Goal: Transaction & Acquisition: Purchase product/service

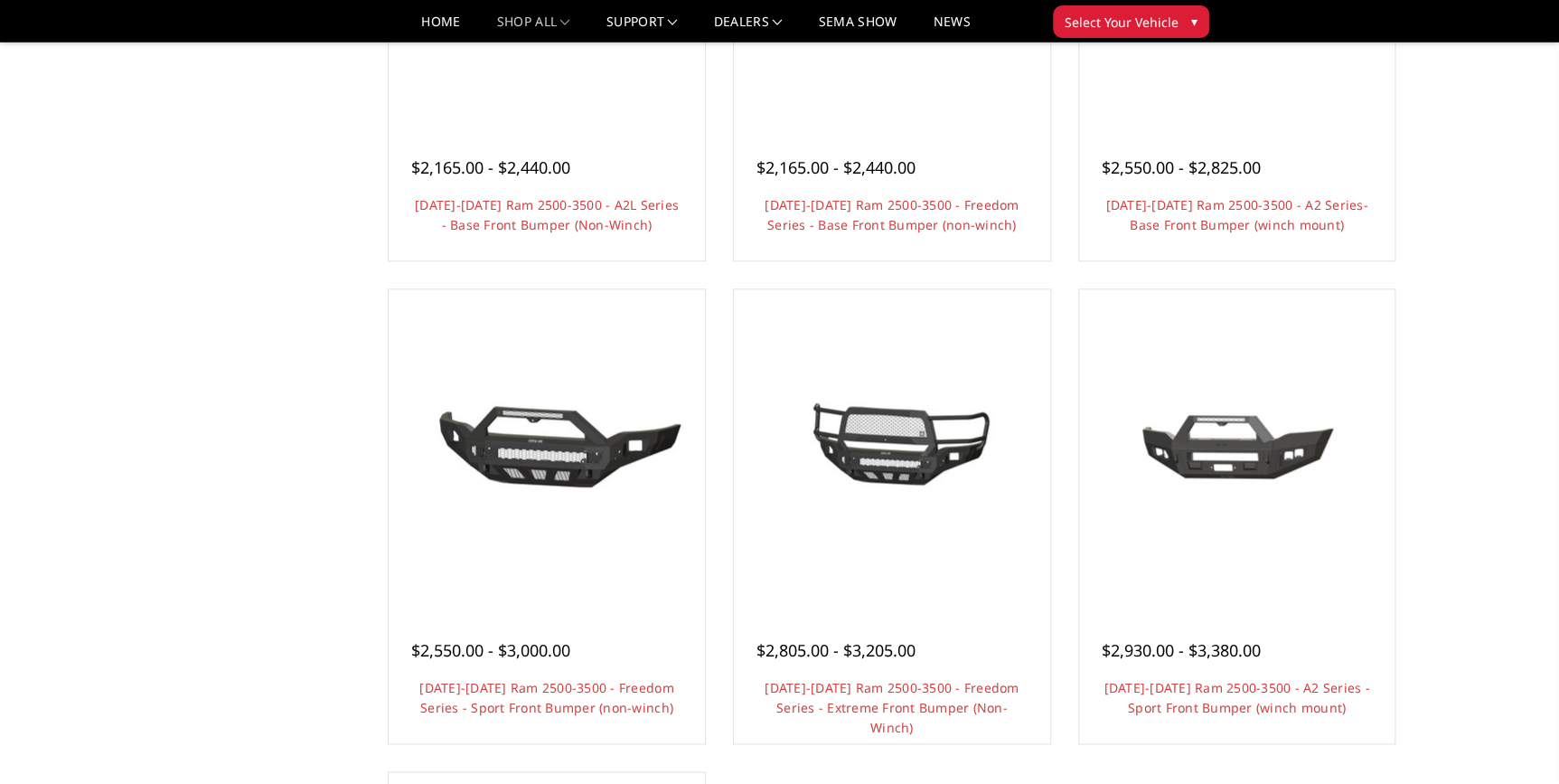
scroll to position [904, 0]
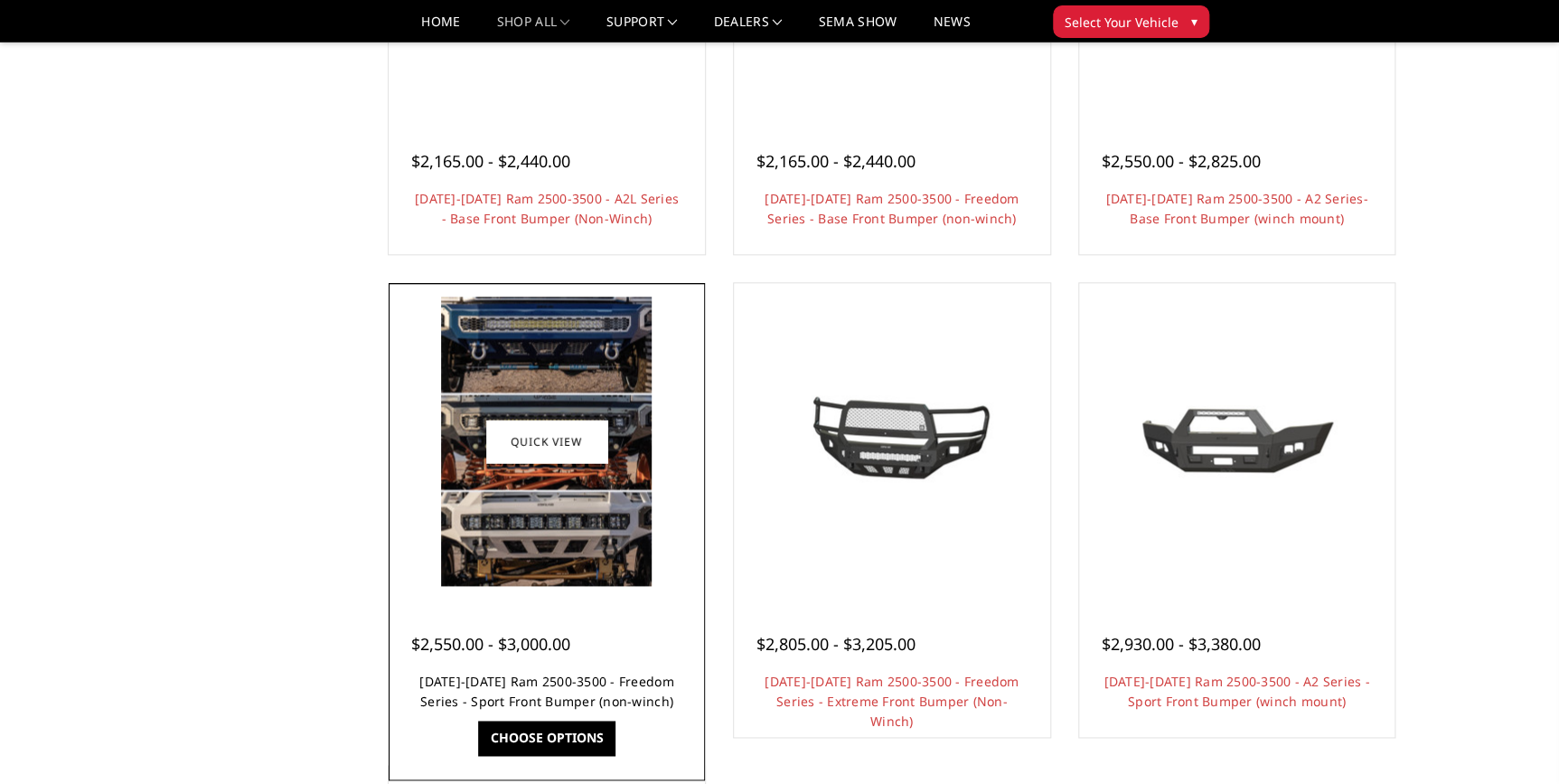
click at [561, 682] on link "[DATE]-[DATE] Ram 2500-3500 - Freedom Series - Sport Front Bumper (non-winch)" at bounding box center [546, 691] width 254 height 37
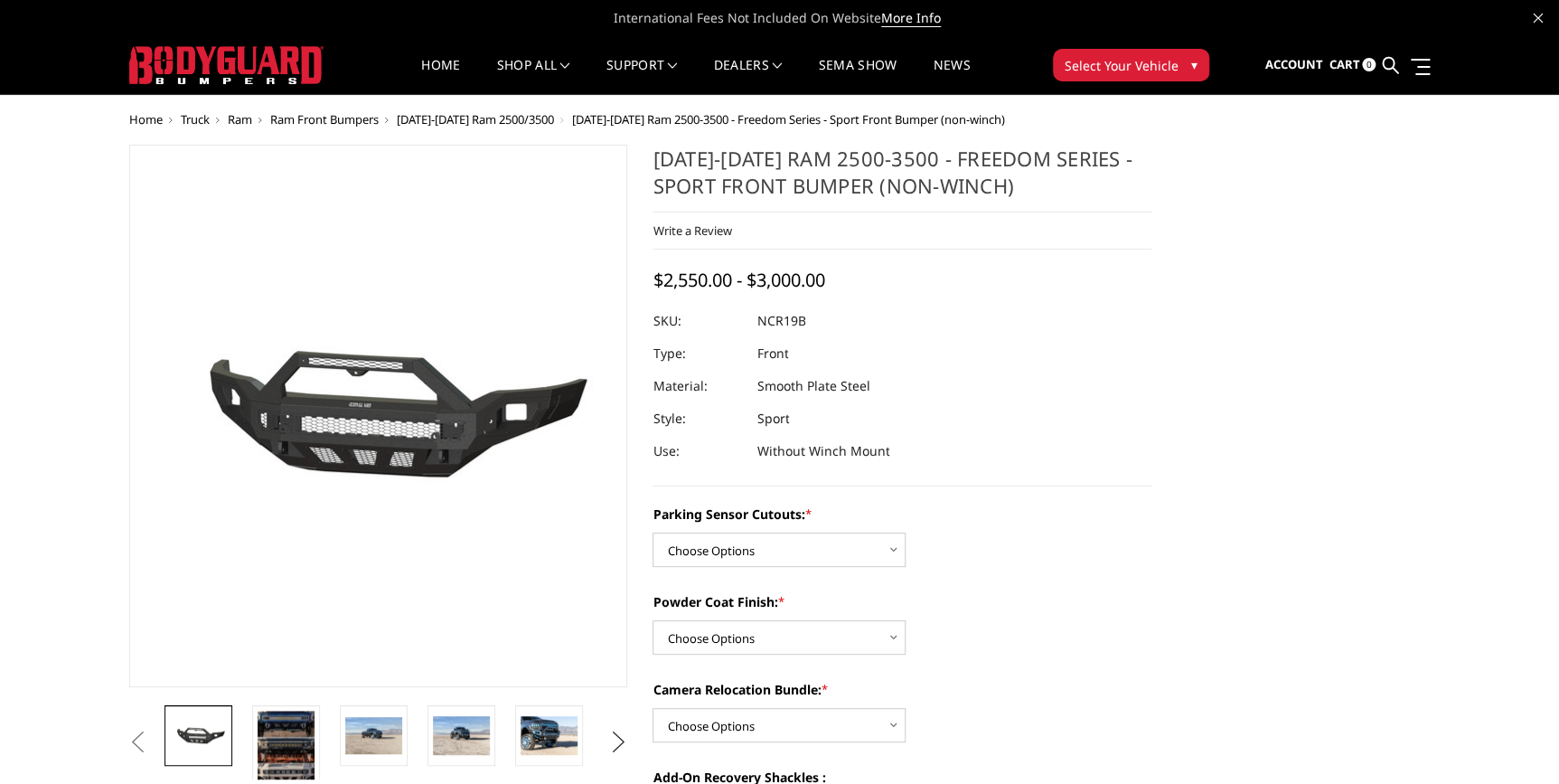
click at [608, 741] on button "Next" at bounding box center [618, 742] width 27 height 27
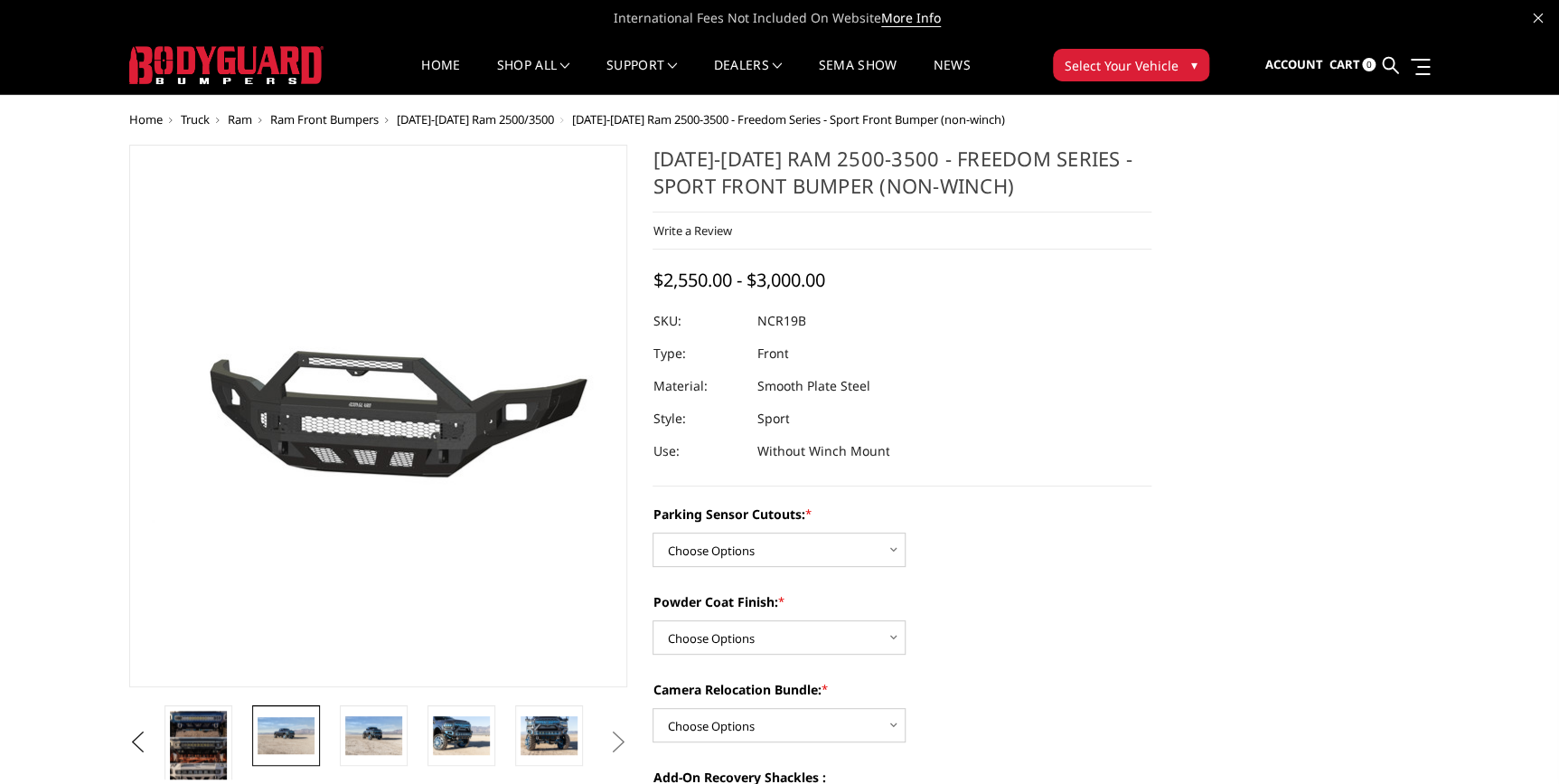
click at [288, 730] on img at bounding box center [286, 735] width 57 height 38
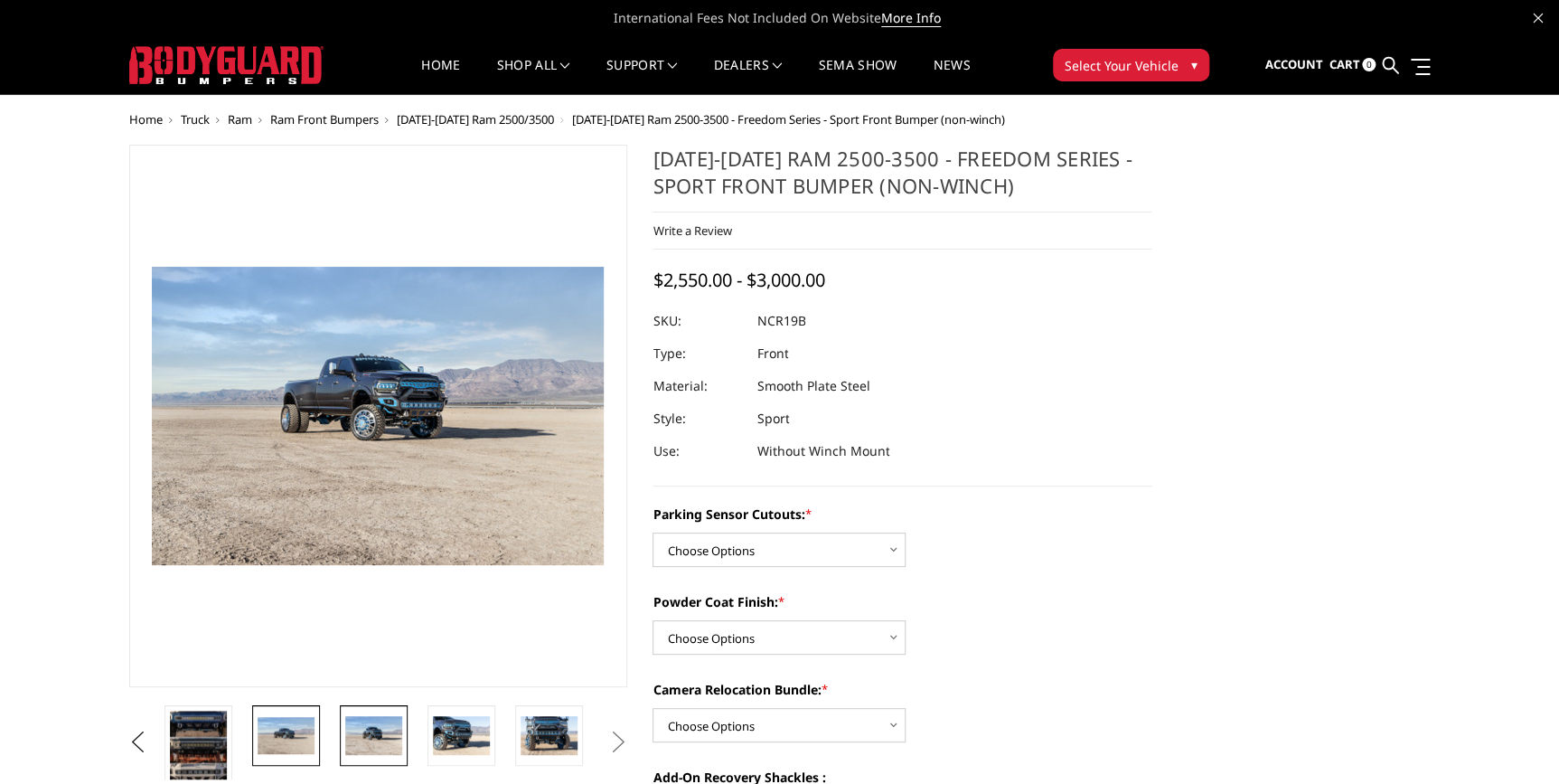
click at [355, 736] on img at bounding box center [374, 735] width 57 height 38
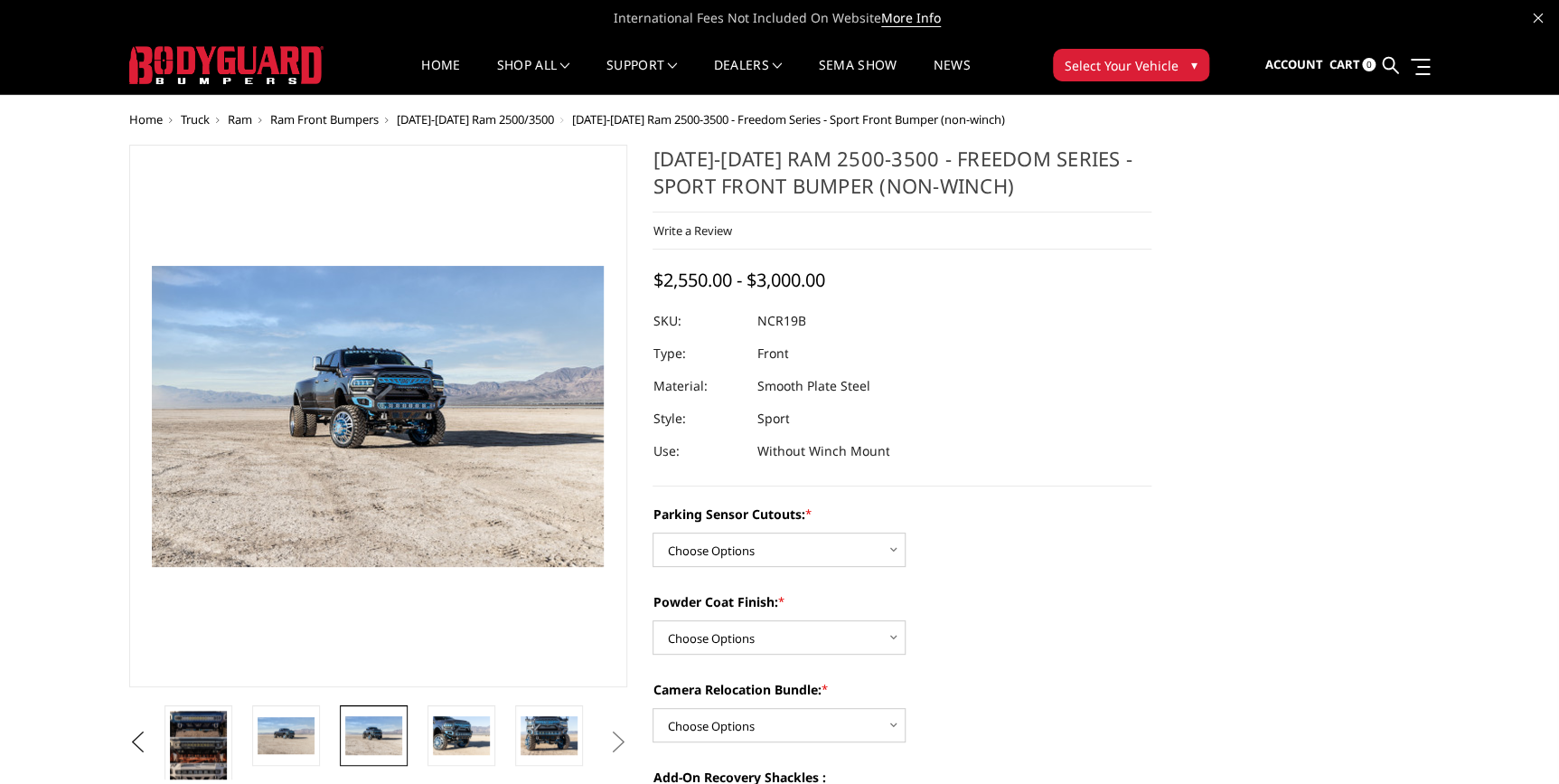
click at [355, 736] on img at bounding box center [374, 735] width 57 height 38
click at [459, 734] on img at bounding box center [462, 735] width 57 height 38
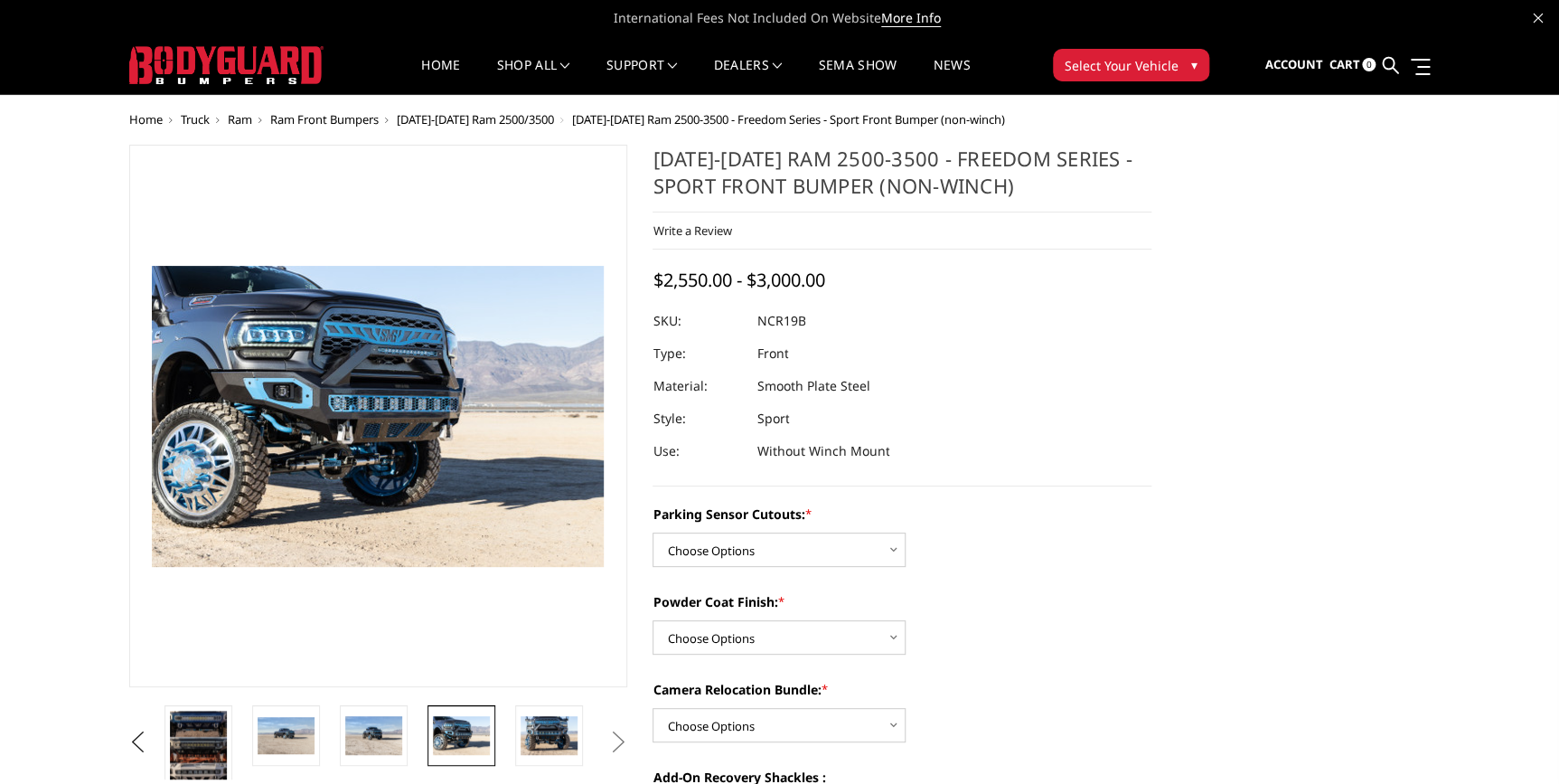
click at [462, 739] on img at bounding box center [462, 735] width 57 height 38
click at [543, 739] on img at bounding box center [549, 735] width 57 height 38
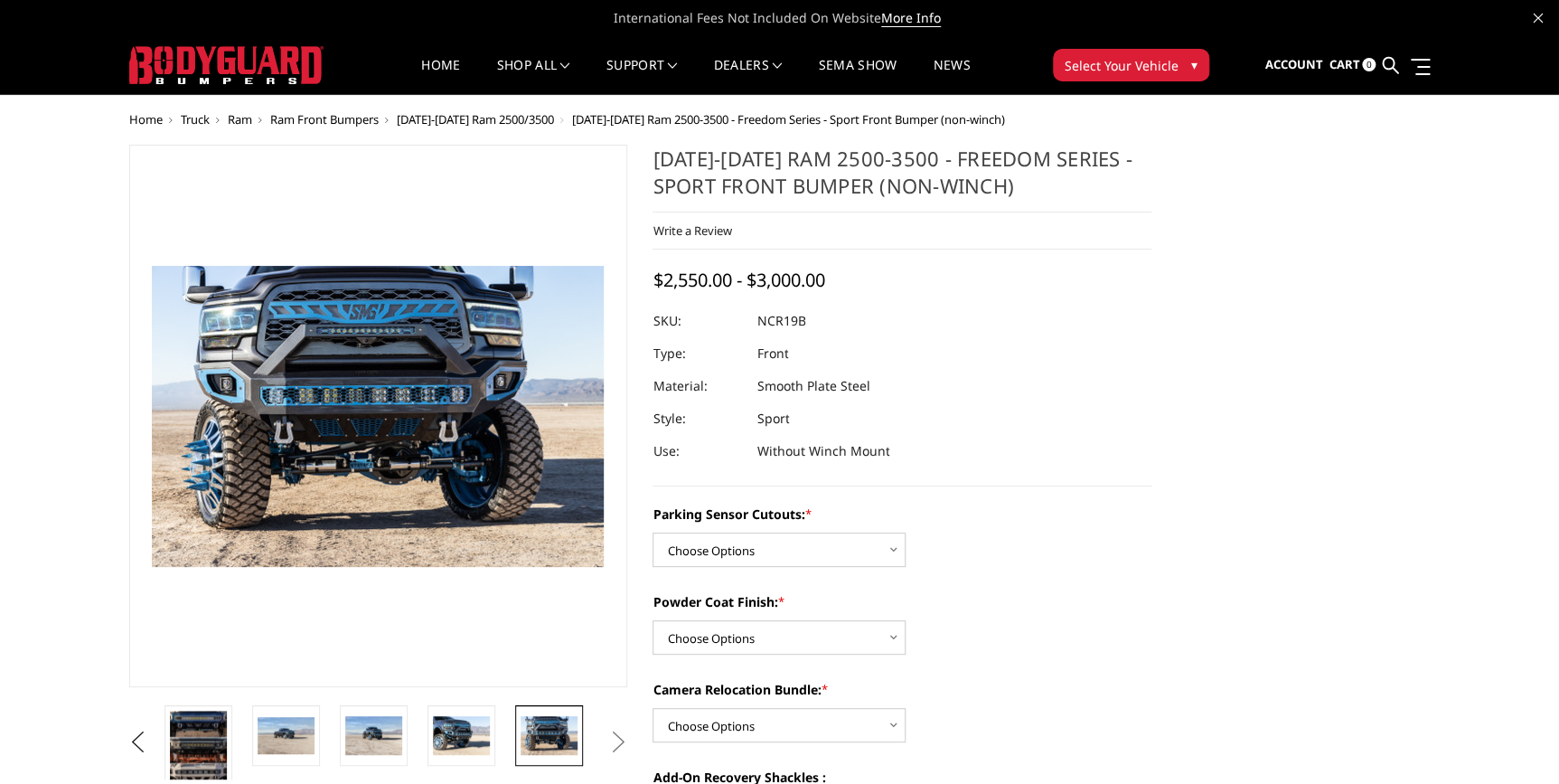
click at [605, 735] on button "Next" at bounding box center [618, 742] width 27 height 27
click at [615, 741] on button "Next" at bounding box center [618, 742] width 27 height 27
click at [152, 735] on button "Previous" at bounding box center [138, 742] width 27 height 27
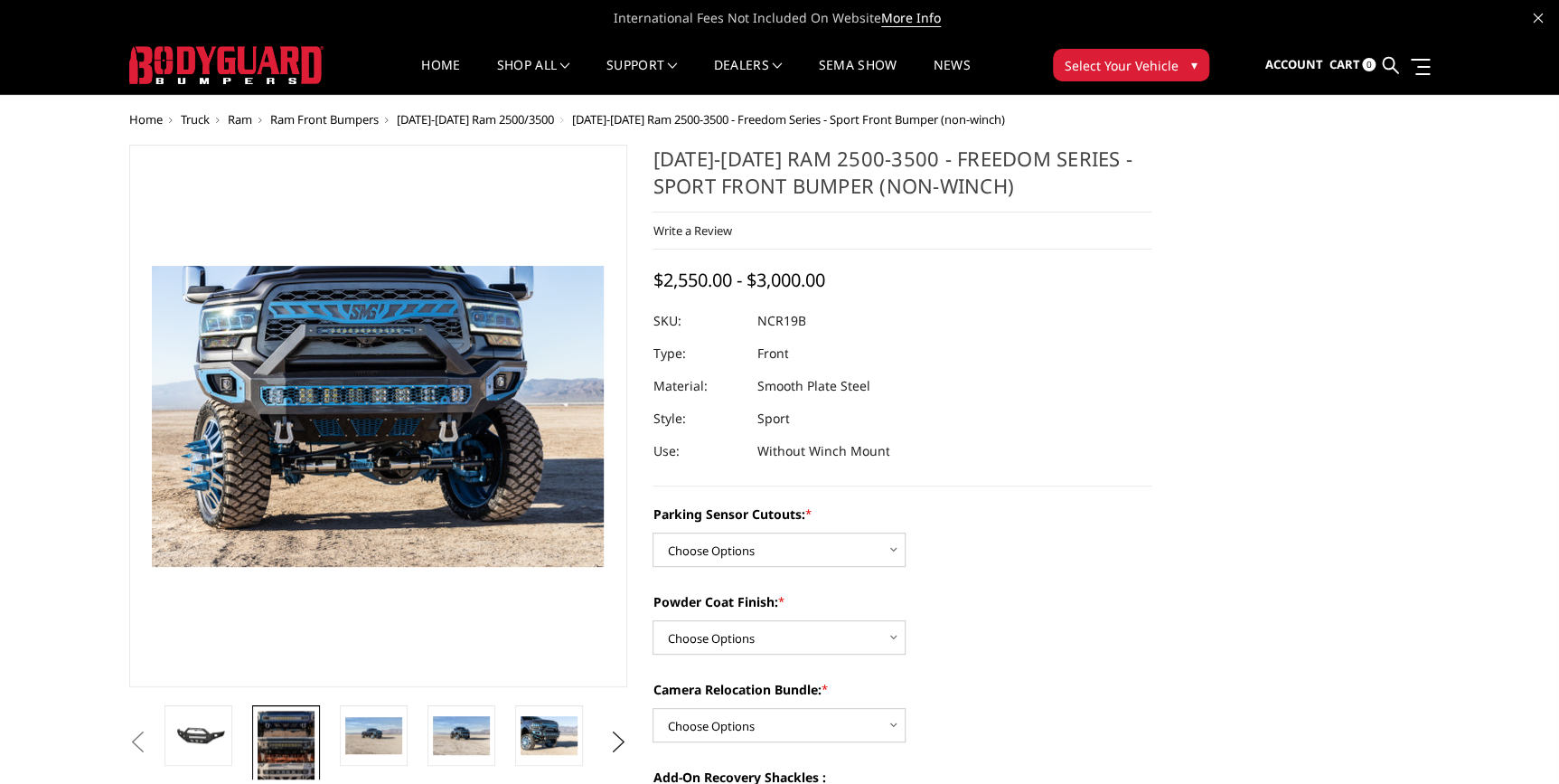
click at [284, 750] on img at bounding box center [286, 750] width 57 height 79
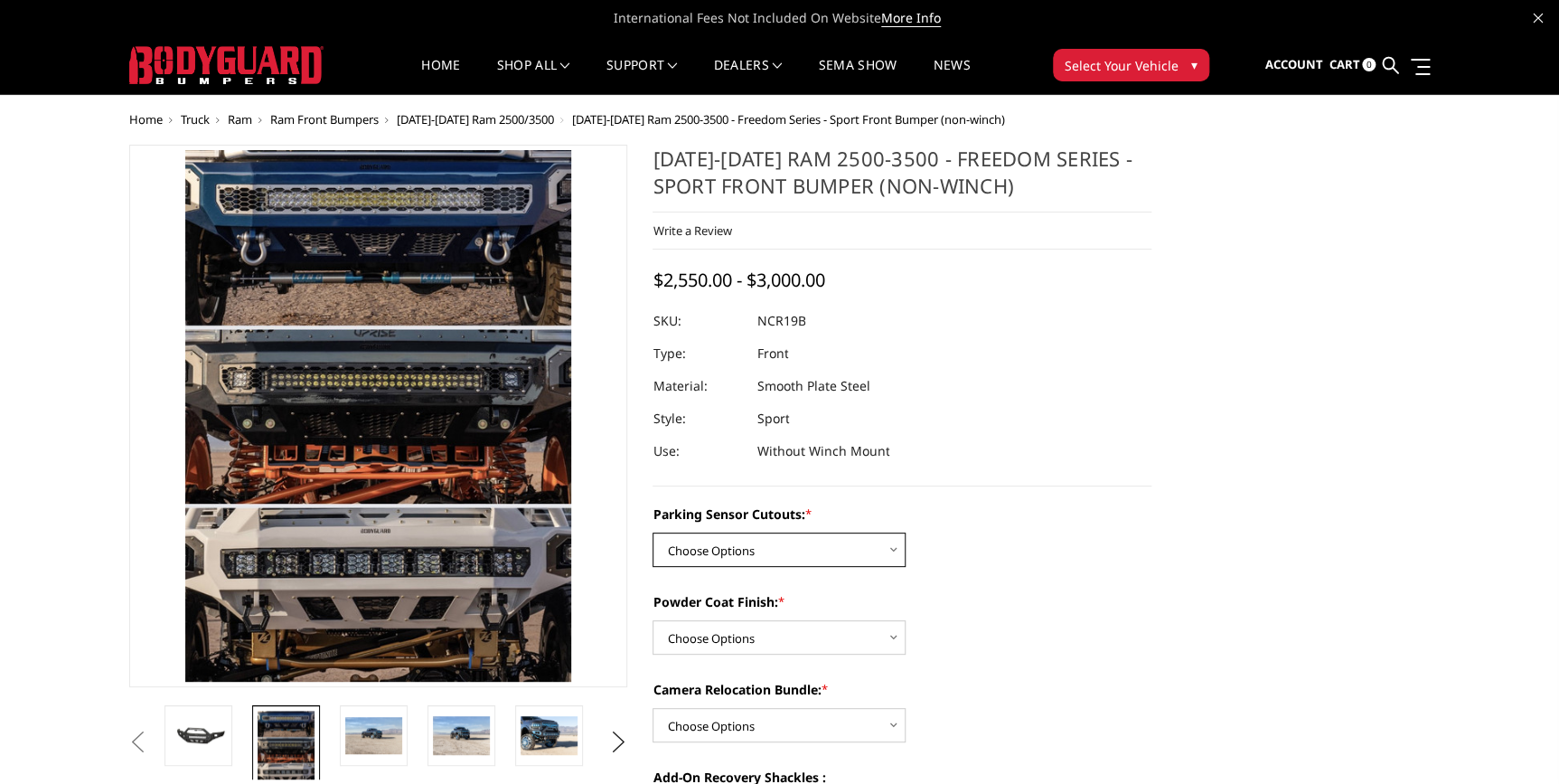
click at [881, 556] on select "Choose Options No - Without Parking Sensor Cutouts Yes - With Parking Sensor Cu…" at bounding box center [780, 550] width 253 height 35
select select "2713"
click at [653, 533] on select "Choose Options No - Without Parking Sensor Cutouts Yes - With Parking Sensor Cu…" at bounding box center [780, 550] width 253 height 35
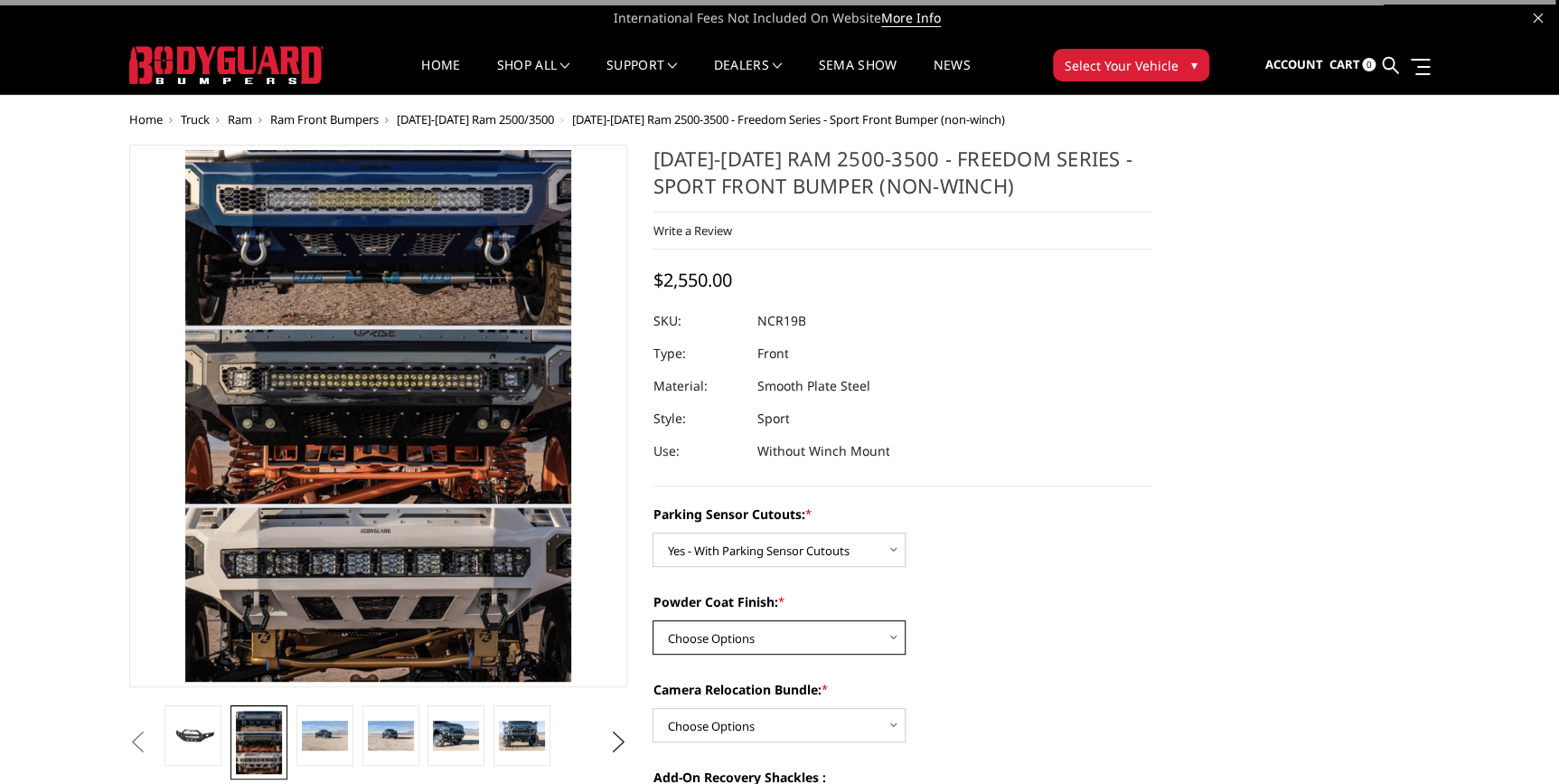
click at [742, 646] on select "Choose Options Bare Metal Texture Black Powder Coat" at bounding box center [780, 637] width 253 height 35
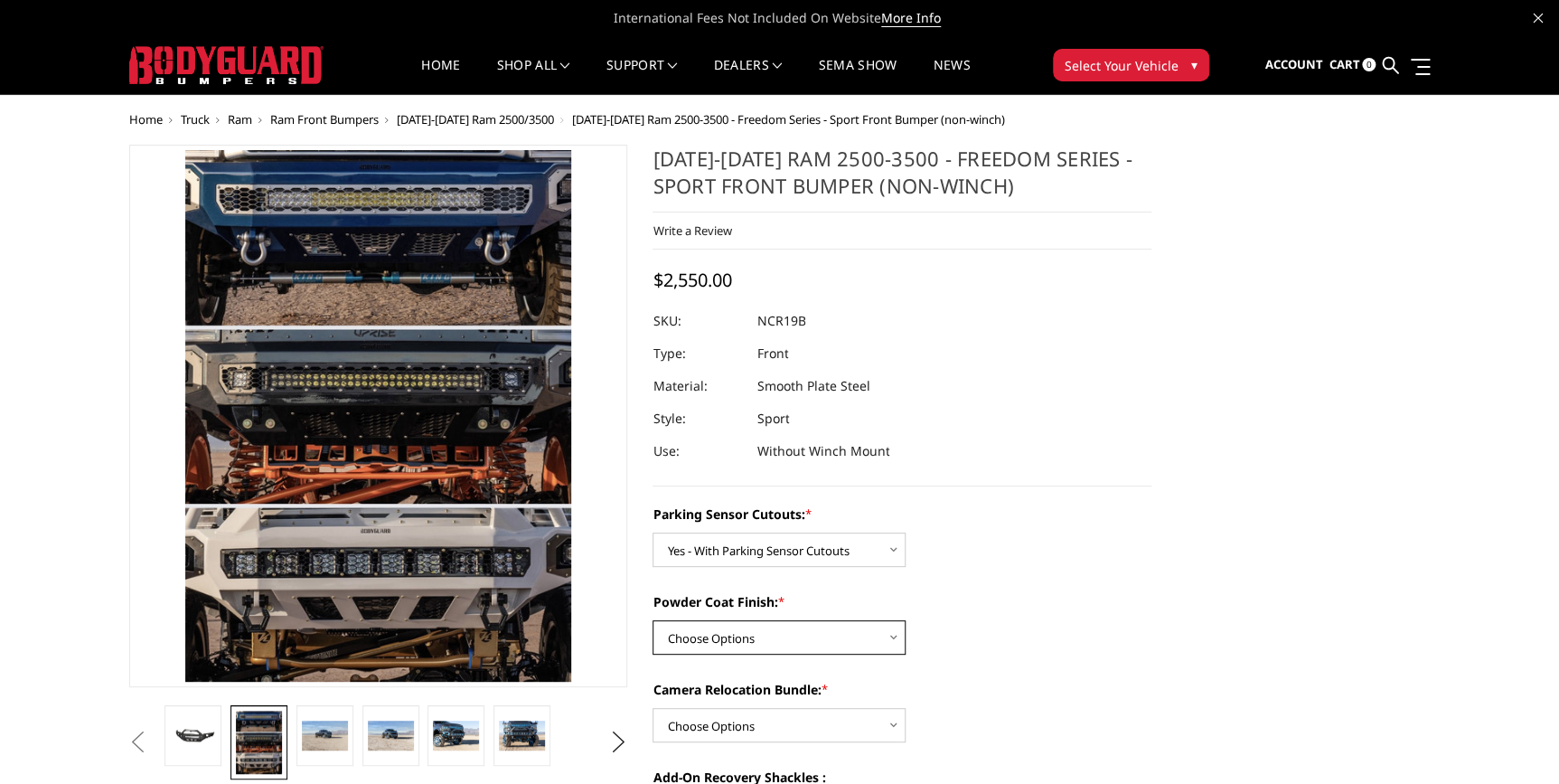
select select "2714"
click at [653, 621] on select "Choose Options Bare Metal Texture Black Powder Coat" at bounding box center [780, 637] width 253 height 35
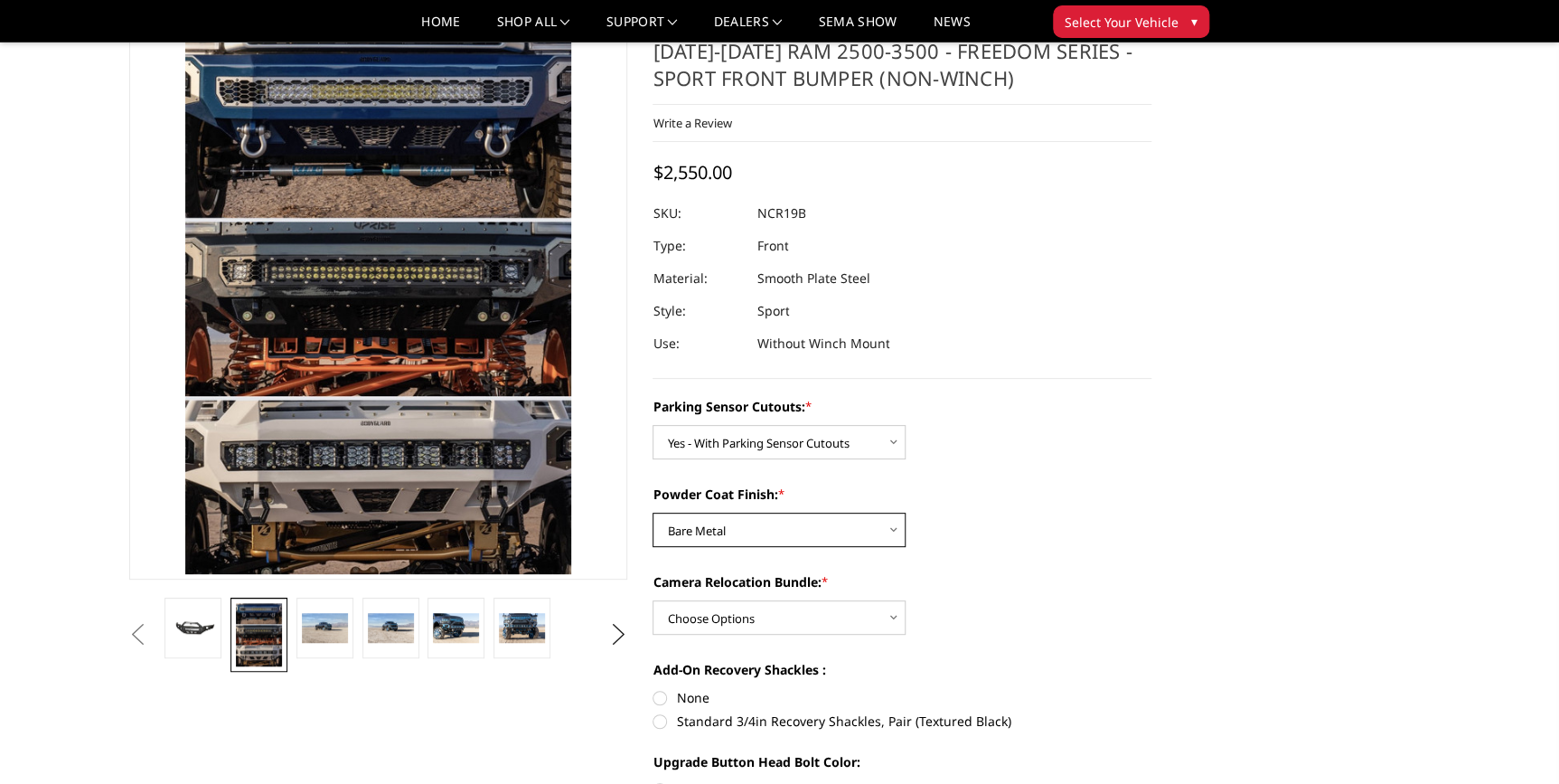
scroll to position [82, 0]
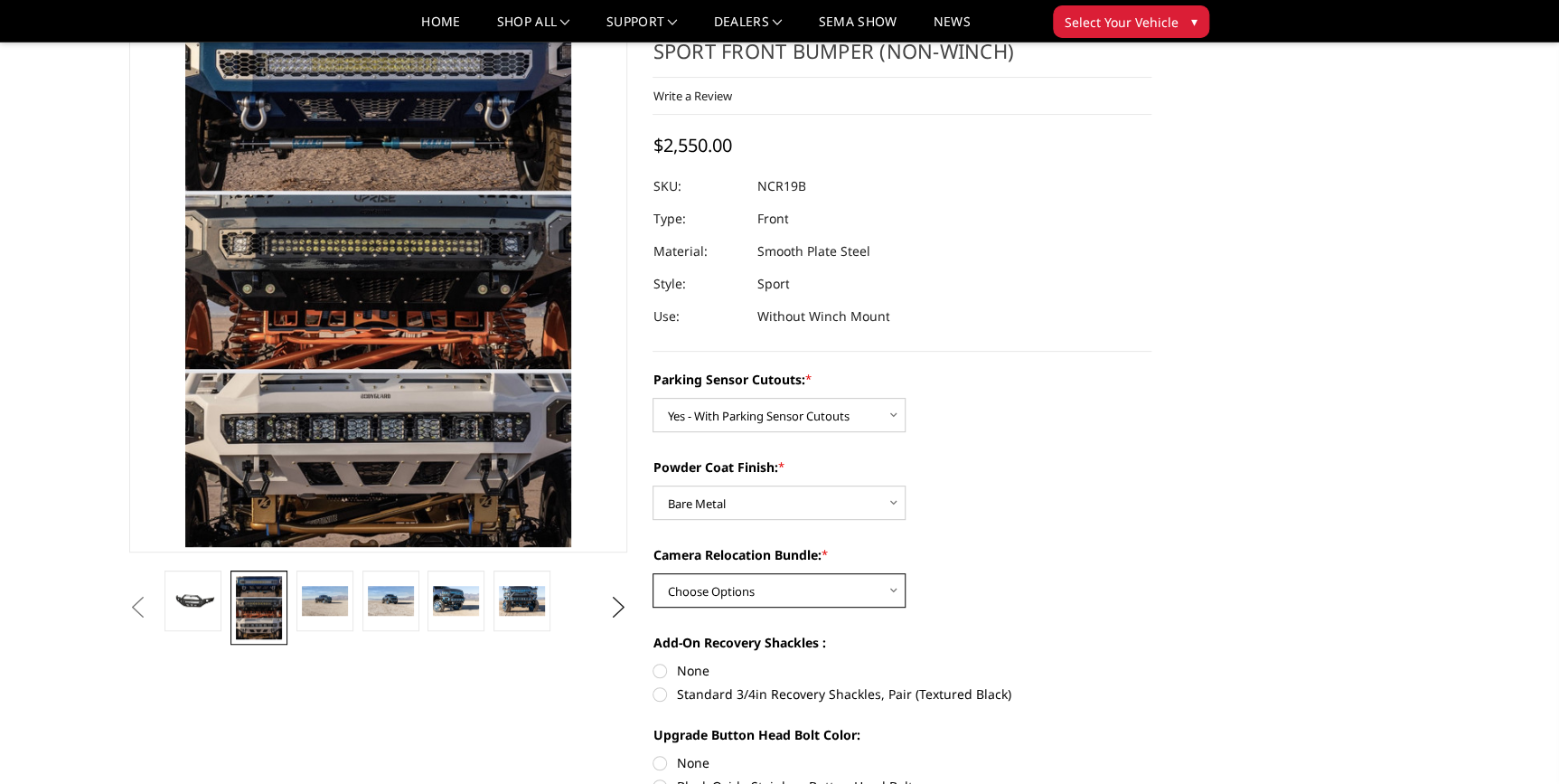
click at [758, 594] on select "Choose Options WITH Camera Relocation Bundle WITHOUT Camera Relocation Bundle" at bounding box center [780, 591] width 253 height 35
select select "2716"
click at [653, 573] on select "Choose Options WITH Camera Relocation Bundle WITHOUT Camera Relocation Bundle" at bounding box center [780, 591] width 253 height 35
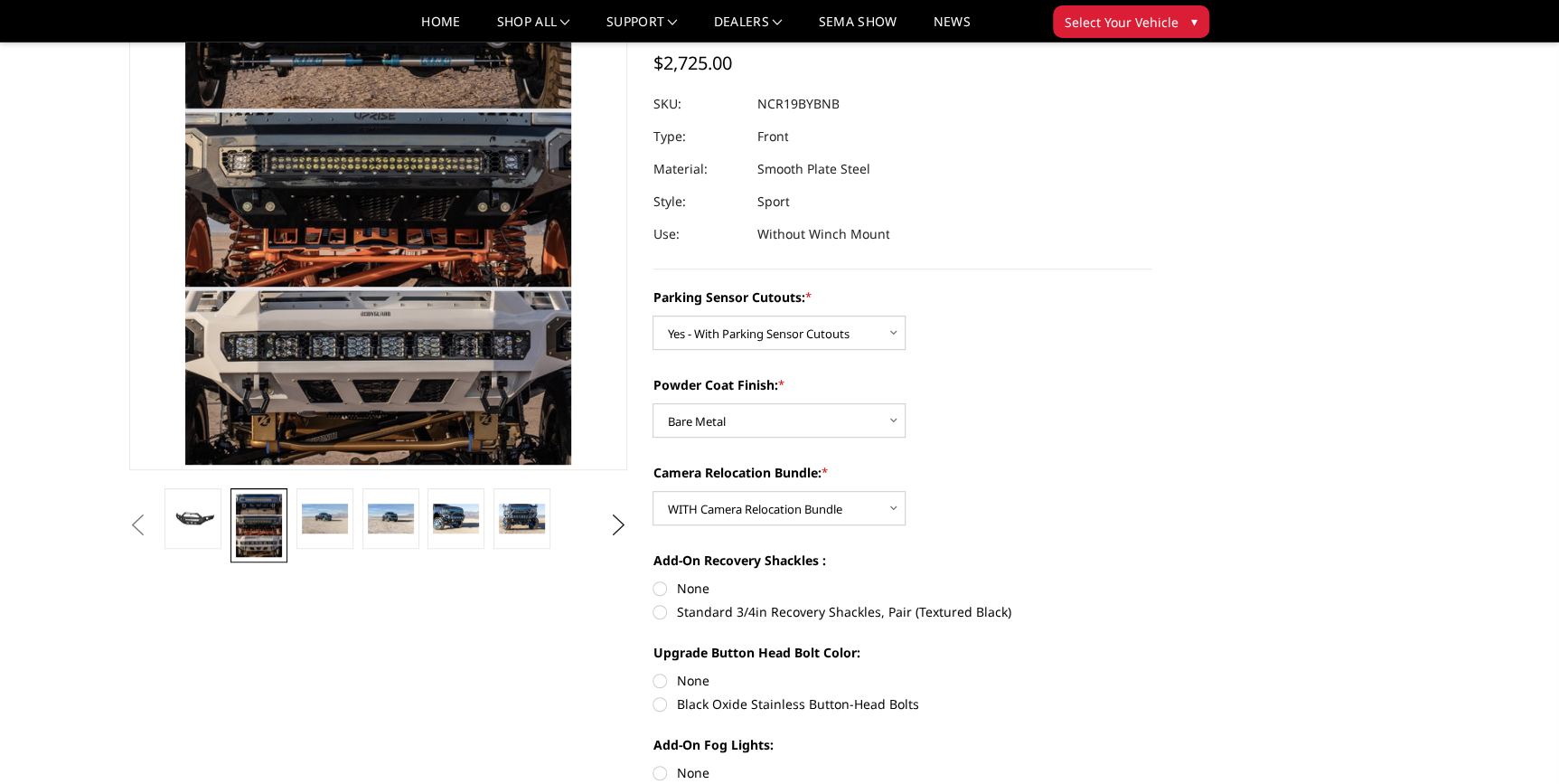
click at [665, 584] on label "None" at bounding box center [902, 588] width 499 height 19
click at [654, 580] on input "None" at bounding box center [653, 579] width 1 height 1
radio input "true"
click at [660, 687] on label "None" at bounding box center [902, 680] width 499 height 19
click at [654, 671] on input "None" at bounding box center [653, 670] width 1 height 1
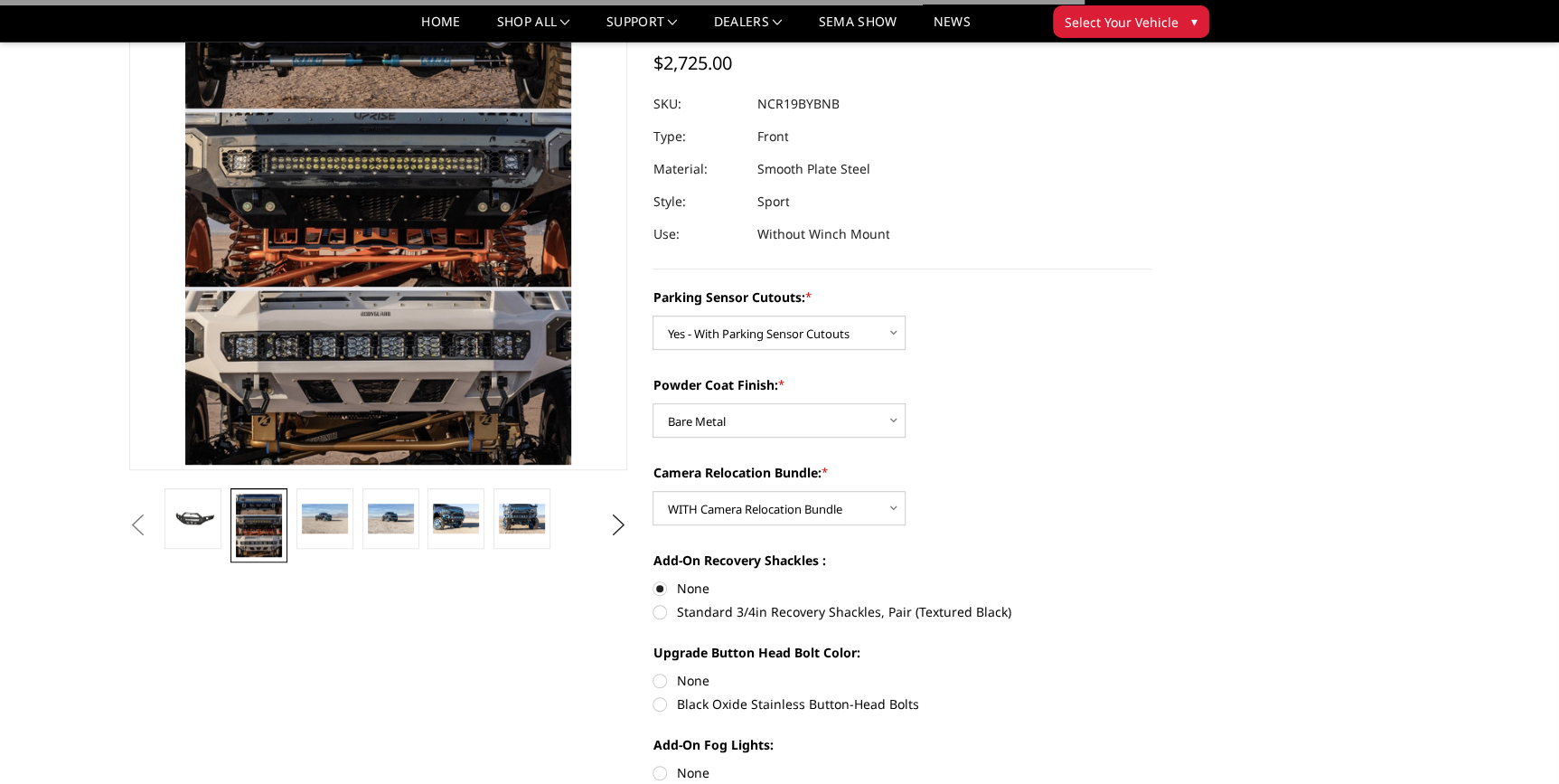
radio input "true"
click at [657, 776] on label "None" at bounding box center [902, 772] width 499 height 19
click at [654, 764] on input "None" at bounding box center [653, 763] width 1 height 1
radio input "true"
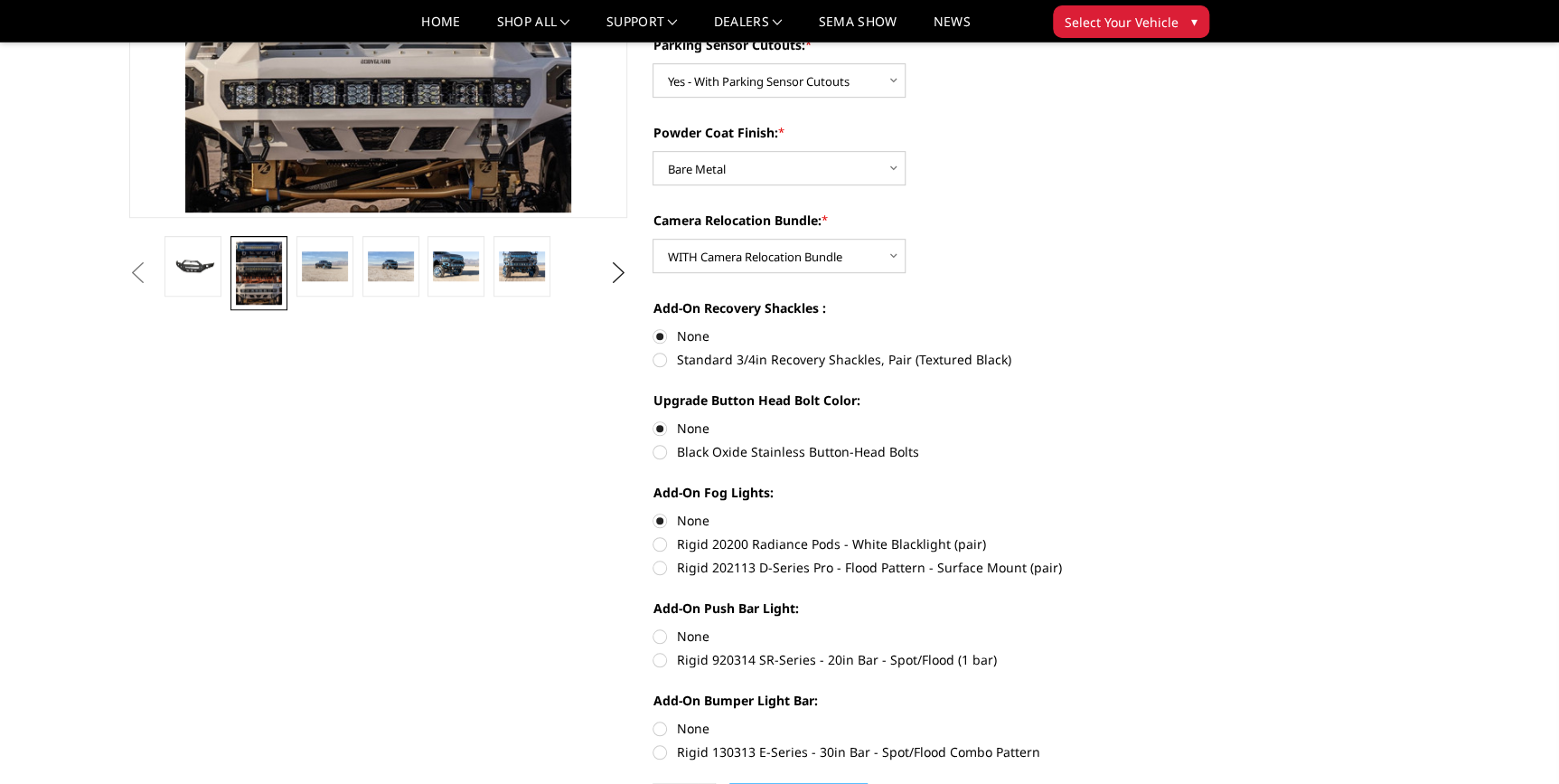
scroll to position [493, 0]
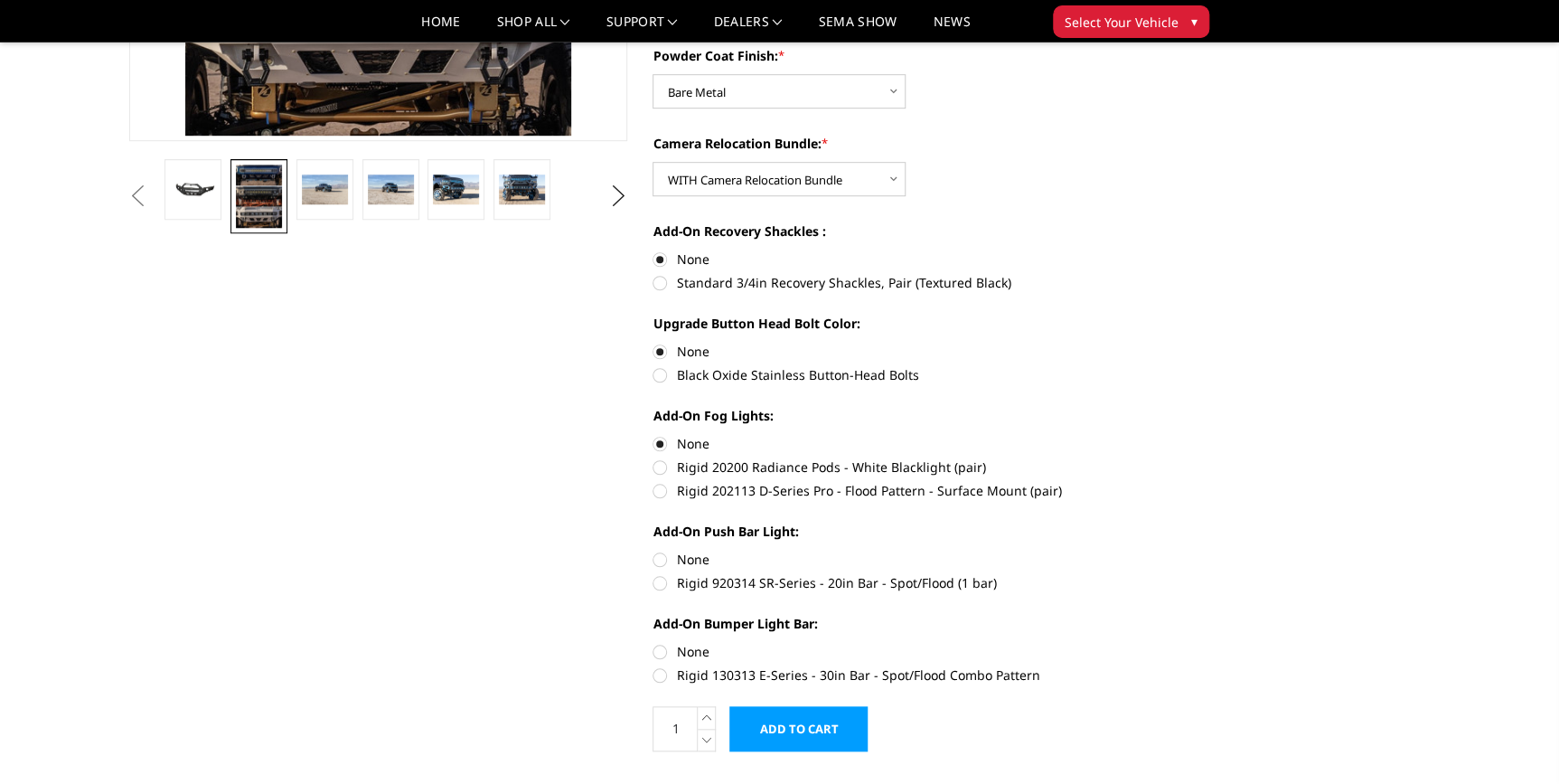
click at [655, 563] on label "None" at bounding box center [902, 559] width 499 height 19
click at [654, 550] on input "None" at bounding box center [653, 550] width 1 height 1
radio input "true"
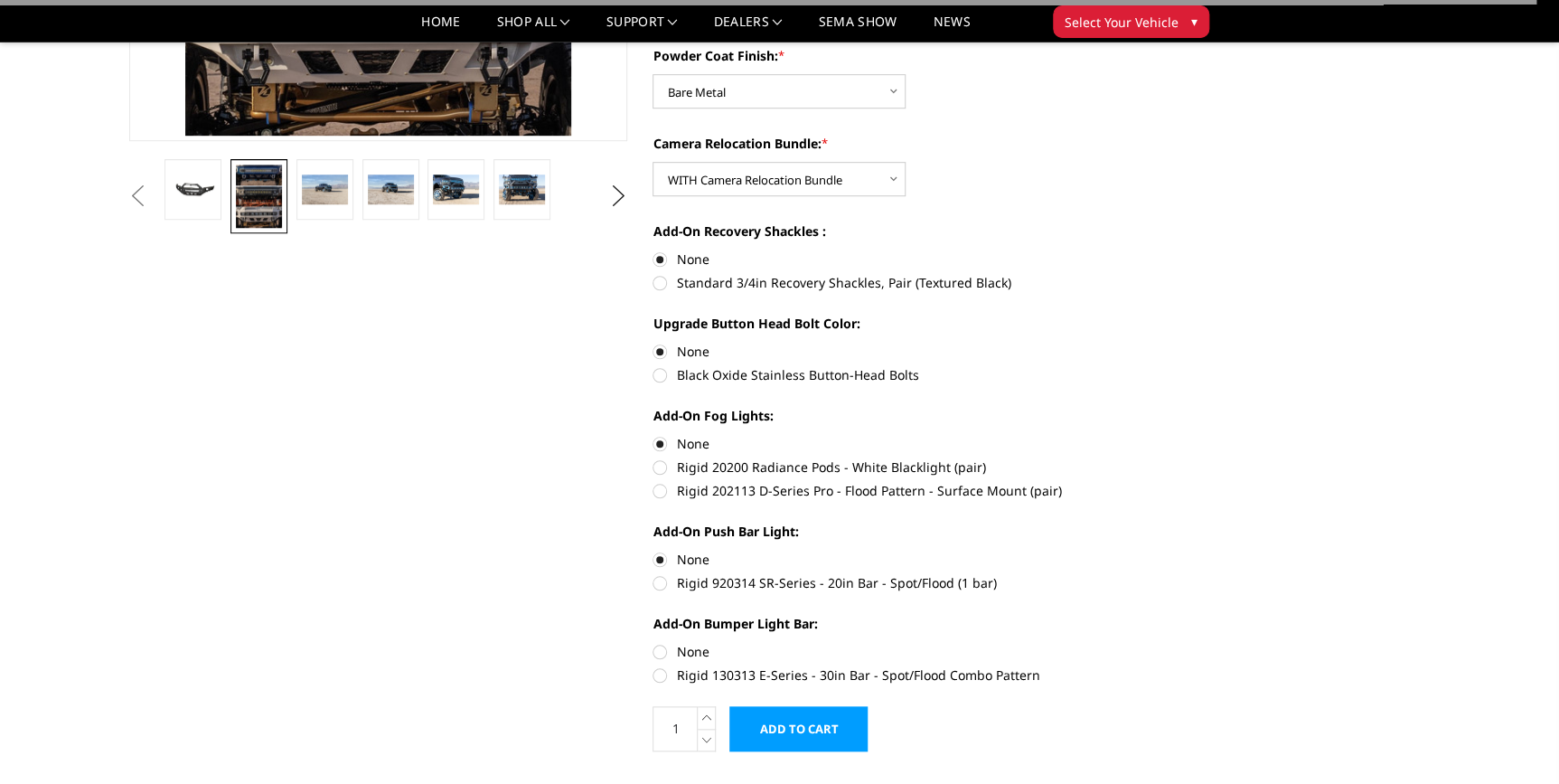
click at [661, 646] on label "None" at bounding box center [902, 651] width 499 height 19
click at [654, 643] on input "None" at bounding box center [653, 642] width 1 height 1
radio input "true"
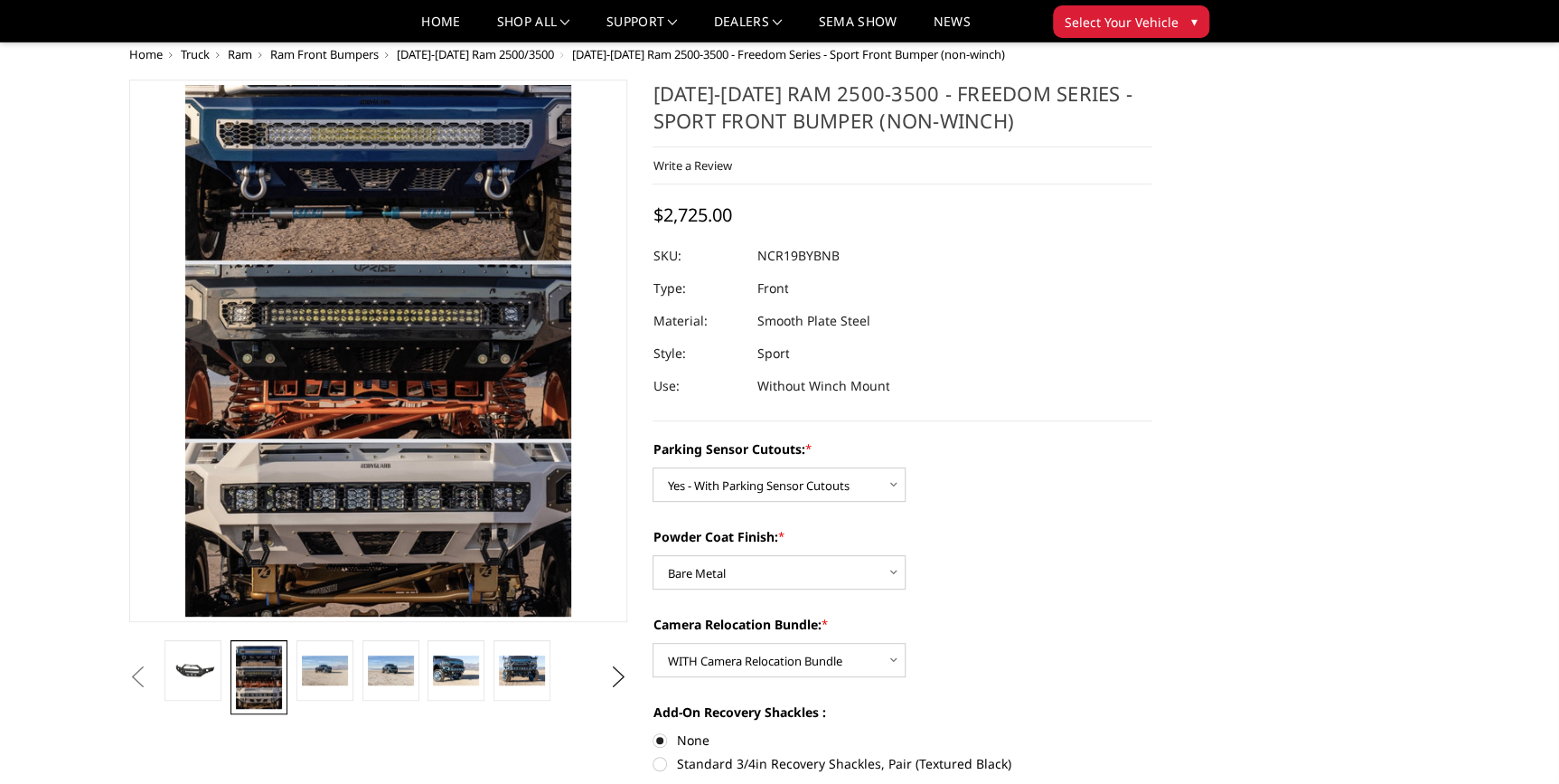
scroll to position [0, 0]
